Goal: Transaction & Acquisition: Purchase product/service

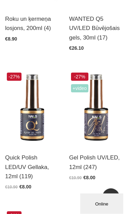
scroll to position [223, 0]
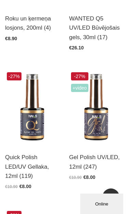
click at [47, 158] on link "Atvērt un izvēlēties" at bounding box center [30, 163] width 51 height 10
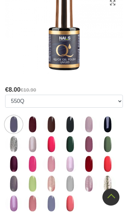
scroll to position [186, 0]
click at [35, 128] on img at bounding box center [32, 124] width 17 height 17
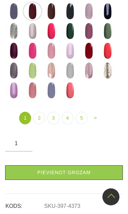
scroll to position [203, 0]
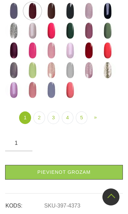
click at [86, 19] on img at bounding box center [88, 10] width 17 height 17
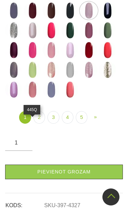
click at [35, 39] on img at bounding box center [32, 30] width 17 height 17
click at [57, 59] on img at bounding box center [51, 50] width 17 height 17
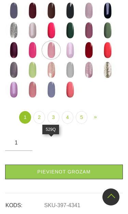
click at [74, 59] on img at bounding box center [69, 50] width 17 height 17
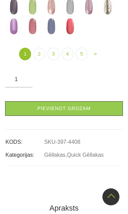
scroll to position [267, 0]
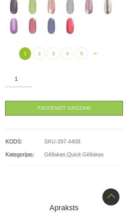
click at [58, 115] on link "Pievienot grozam" at bounding box center [63, 108] width 117 height 15
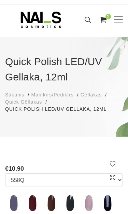
scroll to position [10, 0]
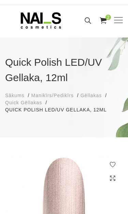
click at [103, 21] on use at bounding box center [102, 20] width 7 height 6
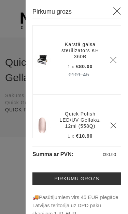
click at [114, 63] on icon "Delete" at bounding box center [113, 60] width 7 height 7
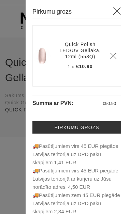
click at [120, 9] on icon at bounding box center [116, 11] width 9 height 9
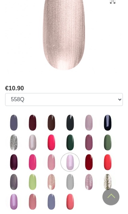
scroll to position [188, 0]
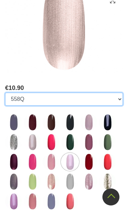
click at [109, 98] on select "550Q 551Q 807Q 813Q 462Q 401Q 443Q 445Q 569Q 560Q 552Q 568Q 510Q 413Q 529Q 484Q…" at bounding box center [63, 99] width 117 height 13
select select "6044"
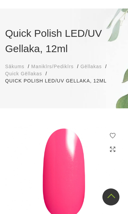
scroll to position [0, 0]
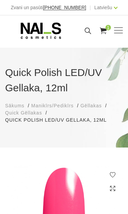
click at [91, 105] on span "Gēllakas" at bounding box center [90, 105] width 21 height 5
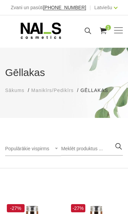
scroll to position [151, 0]
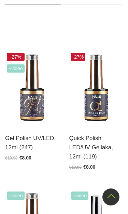
click at [42, 139] on link "Atvērt un izvēlēties" at bounding box center [30, 144] width 51 height 10
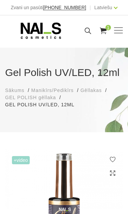
scroll to position [192, 0]
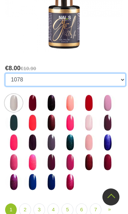
click at [116, 80] on select "1078 1081 001g 001n 003c 008b 009c 011n 012g 016n 020b 044v 065v 068p 069v 083g…" at bounding box center [65, 79] width 120 height 13
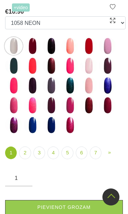
scroll to position [152, 0]
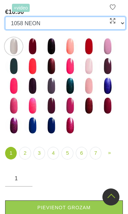
click at [99, 30] on select "1078 1081 001g 001n 003c 008b 009c 011n 012g 016n 020b 044v 065v 068p 069v 083g…" at bounding box center [65, 23] width 120 height 13
select select "5895"
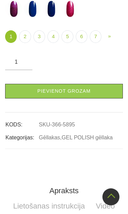
click at [59, 98] on link "Pievienot grozam" at bounding box center [63, 91] width 117 height 15
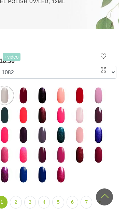
scroll to position [0, 4]
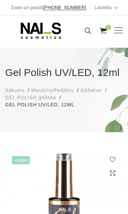
select select "5895"
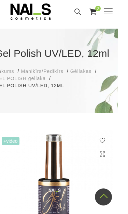
scroll to position [0, 4]
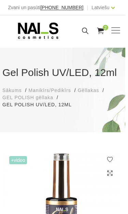
click at [89, 89] on span "Gēllakas" at bounding box center [88, 89] width 21 height 5
